Goal: Information Seeking & Learning: Learn about a topic

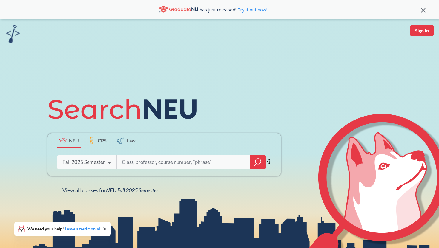
paste input "ENGW3304"
type input "ENGW3304"
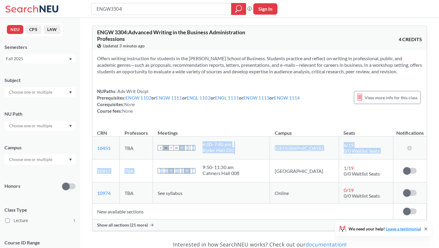
drag, startPoint x: 260, startPoint y: 173, endPoint x: 193, endPoint y: 150, distance: 71.3
click at [193, 150] on tbody "16451 View this section on Banner. TBA S M T W T F S 6:00 - 7:40 pm [GEOGRAPHIC…" at bounding box center [259, 170] width 334 height 67
copy tbody "T F S 6:00 - 7:40 pm [GEOGRAPHIC_DATA] 220 Boston 6 / 19 0/0 Waitlist Seats The…"
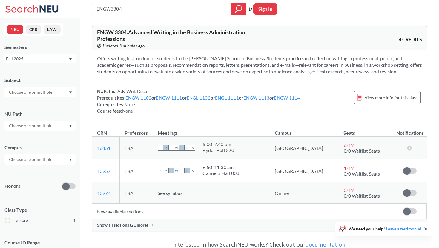
click at [227, 151] on div "Ryder Hall 220" at bounding box center [218, 150] width 32 height 6
click at [37, 31] on button "CPS" at bounding box center [34, 29] width 16 height 9
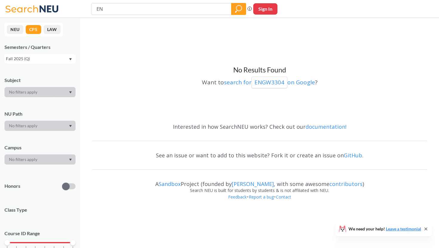
type input "E"
type input "PJM1400"
click at [61, 58] on div "Fall 2025 (Q)" at bounding box center [37, 58] width 62 height 7
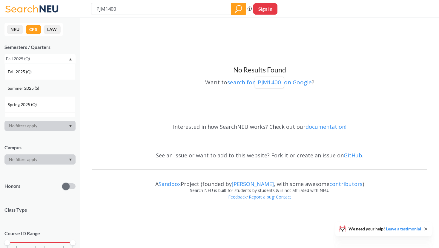
click at [55, 90] on div "Summer 2025 (S)" at bounding box center [41, 88] width 67 height 7
click at [54, 56] on div "Summer 2025 (S)" at bounding box center [37, 58] width 62 height 7
click at [57, 105] on div "Spring 2025 (Q)" at bounding box center [41, 104] width 67 height 7
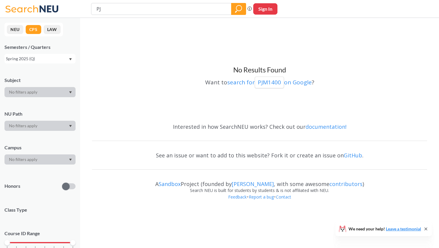
type input "P"
type input "CMN4850"
click at [41, 59] on div "Spring 2025 (Q)" at bounding box center [37, 58] width 62 height 7
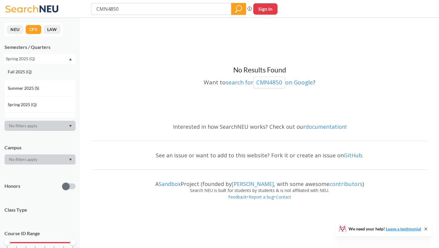
click at [44, 73] on div "Fall 2025 (Q)" at bounding box center [41, 72] width 67 height 7
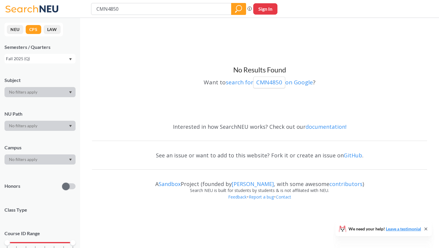
click at [16, 32] on button "NEU" at bounding box center [15, 29] width 16 height 9
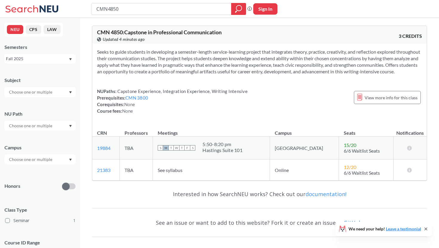
click at [204, 114] on div "NUPaths: Capstone Experience, Integration Experience, Writing Intensive Prerequ…" at bounding box center [172, 101] width 150 height 26
drag, startPoint x: 219, startPoint y: 9, endPoint x: 108, endPoint y: 3, distance: 110.9
click at [109, 3] on div "CMN4850" at bounding box center [168, 9] width 155 height 12
type input "PJM1400"
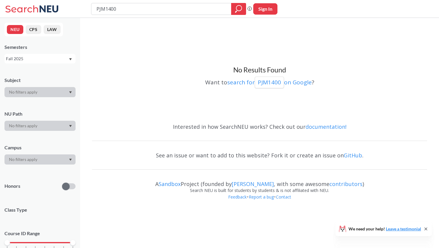
click at [39, 60] on div "Fall 2025" at bounding box center [37, 58] width 62 height 7
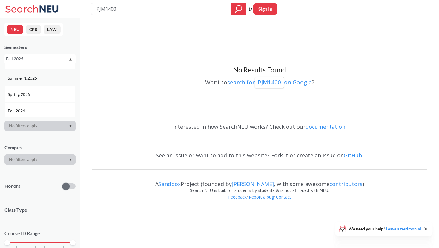
scroll to position [45, 0]
click at [40, 95] on div "Spring 2025" at bounding box center [41, 92] width 67 height 7
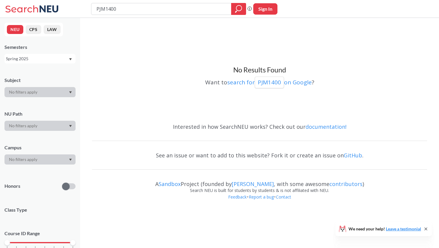
click at [32, 55] on div "Spring 2025" at bounding box center [39, 59] width 71 height 10
drag, startPoint x: 122, startPoint y: 11, endPoint x: 79, endPoint y: 8, distance: 43.1
click at [80, 8] on div "PJM1400 Phrase search guarantees the exact search appears in the results. Ex. I…" at bounding box center [219, 9] width 439 height 18
type input "ART210"
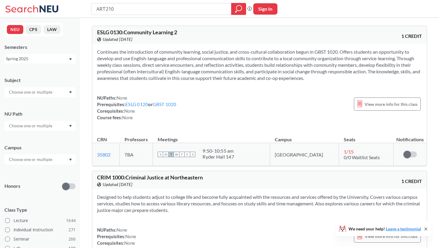
type input "ART2100"
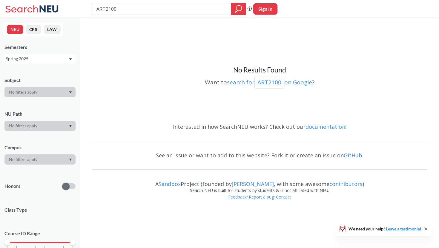
click at [47, 59] on div "Spring 2025" at bounding box center [37, 58] width 62 height 7
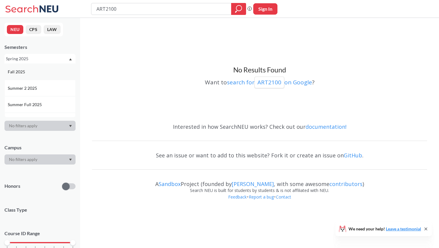
click at [38, 72] on div "Fall 2025" at bounding box center [41, 72] width 67 height 7
